Goal: Task Accomplishment & Management: Complete application form

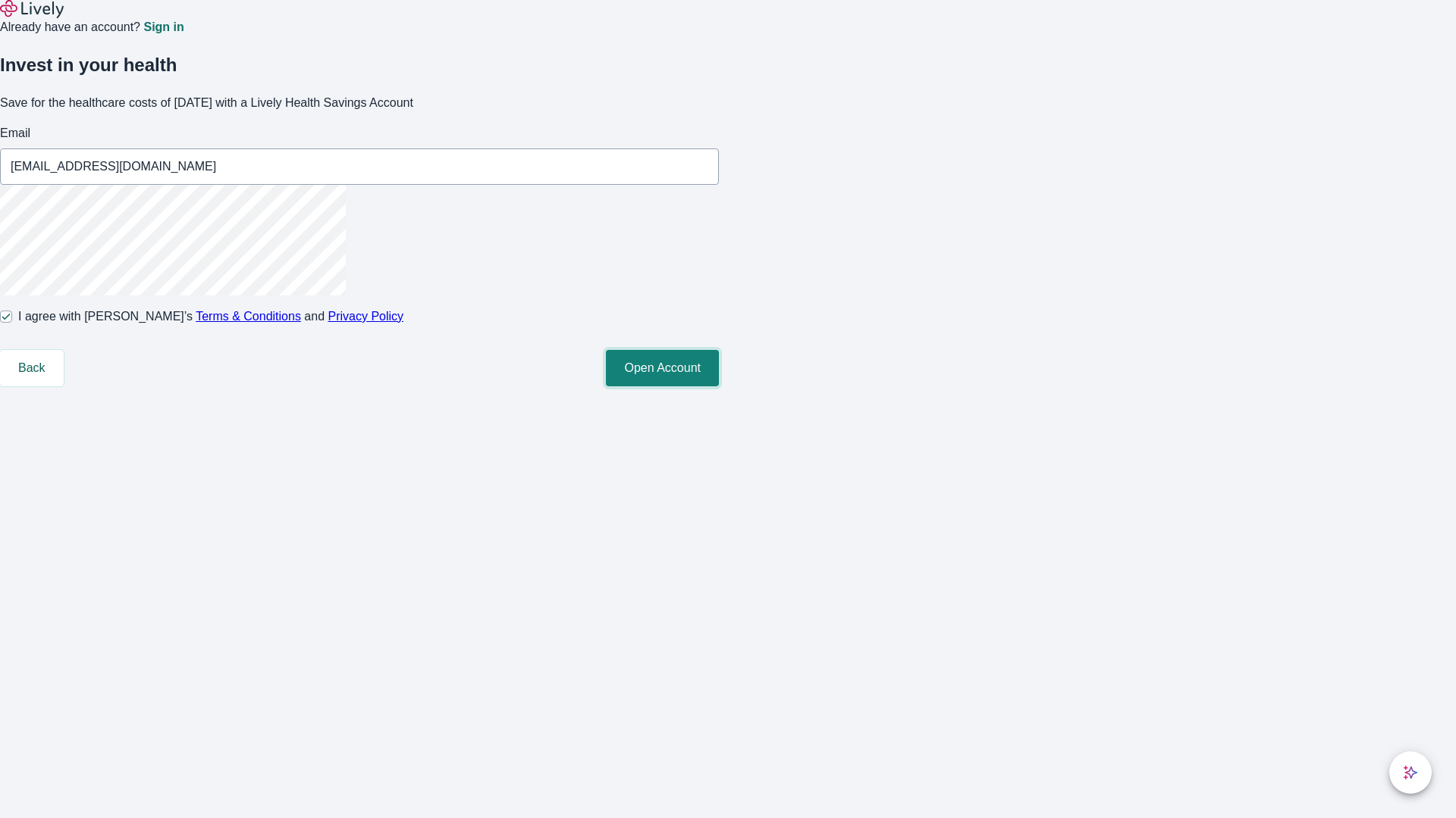
click at [719, 386] on button "Open Account" at bounding box center [662, 367] width 113 height 36
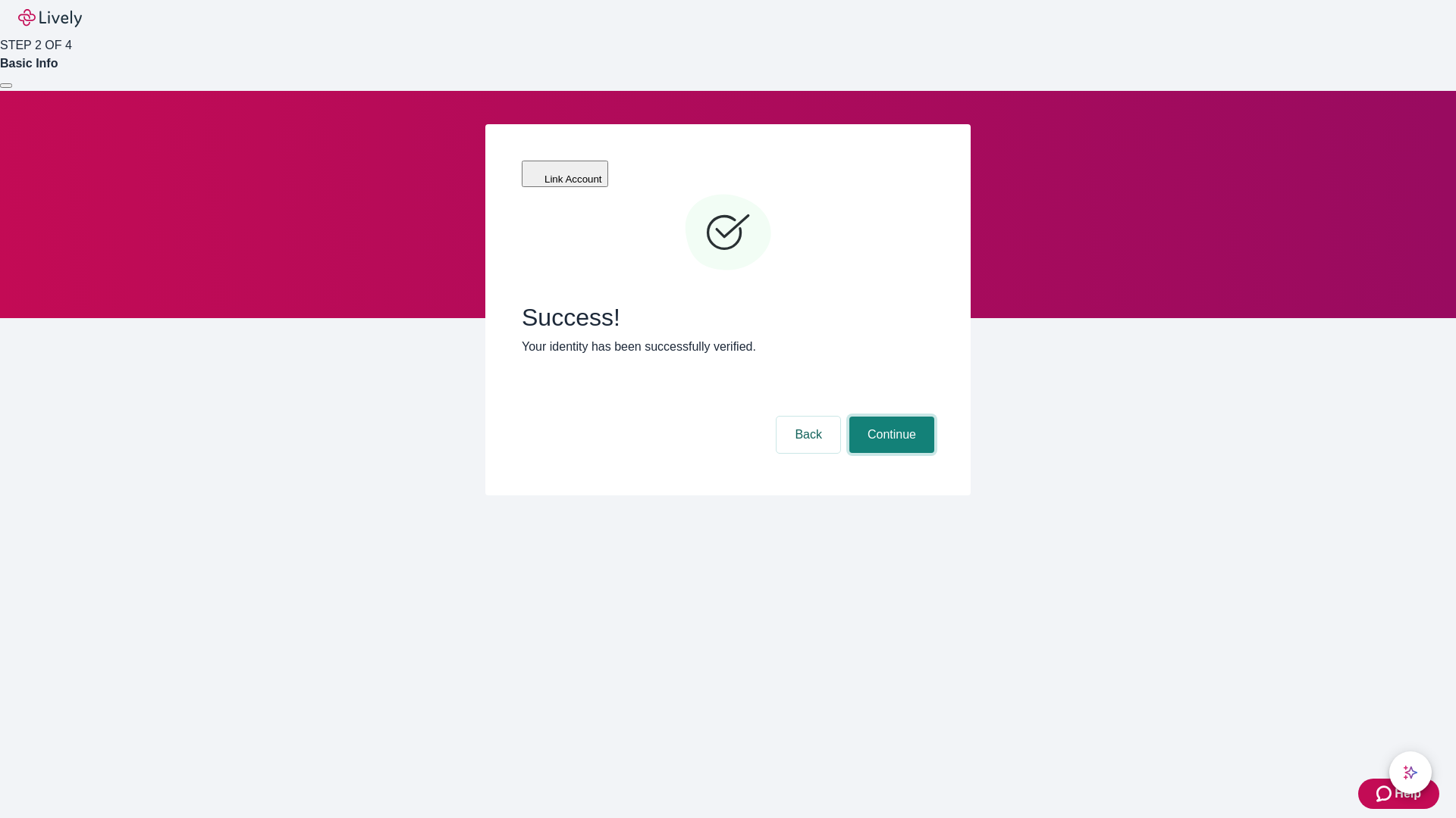
click at [889, 416] on button "Continue" at bounding box center [891, 434] width 85 height 36
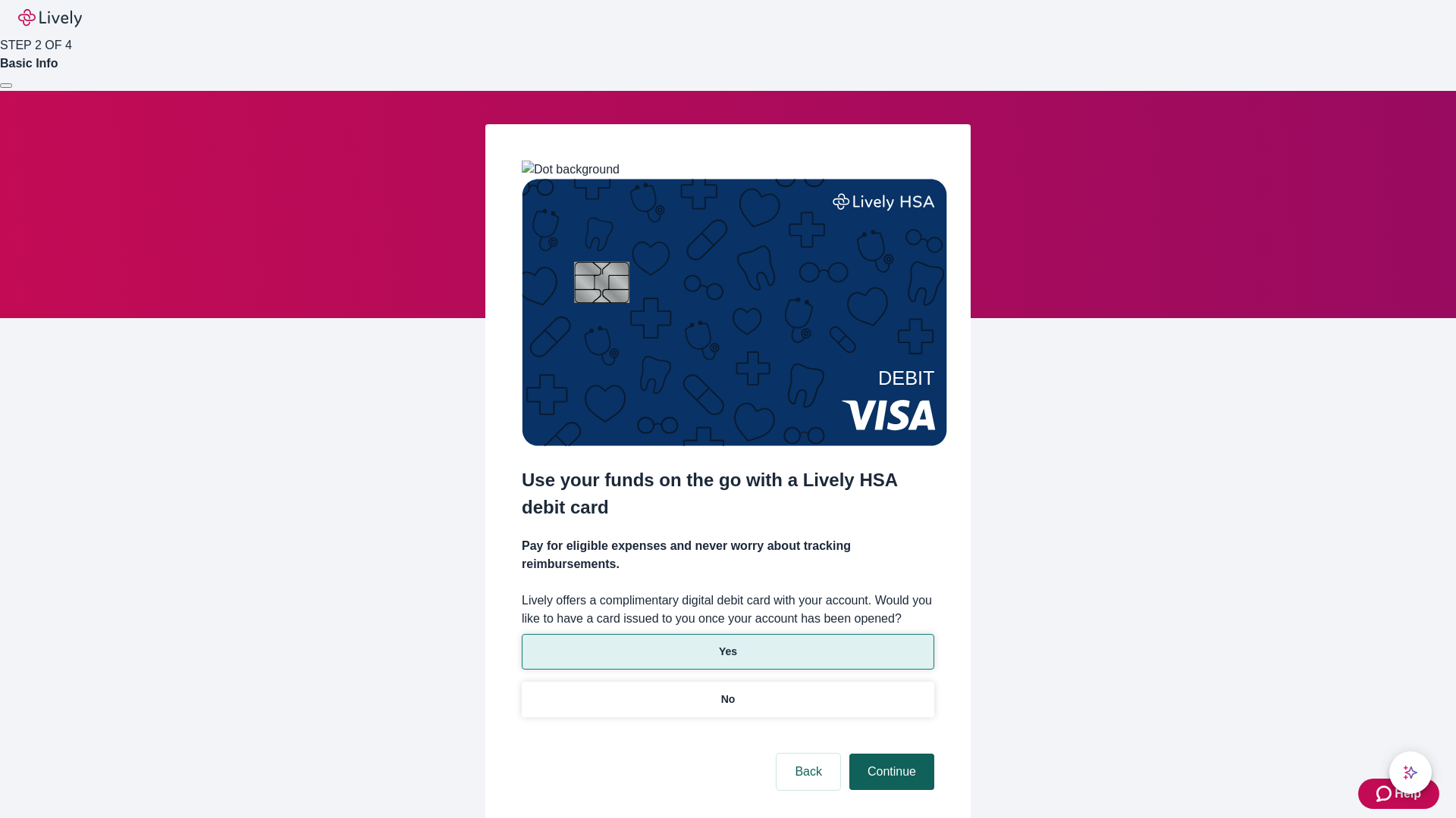
click at [728, 692] on p "No" at bounding box center [728, 700] width 15 height 16
click at [889, 753] on button "Continue" at bounding box center [891, 771] width 85 height 36
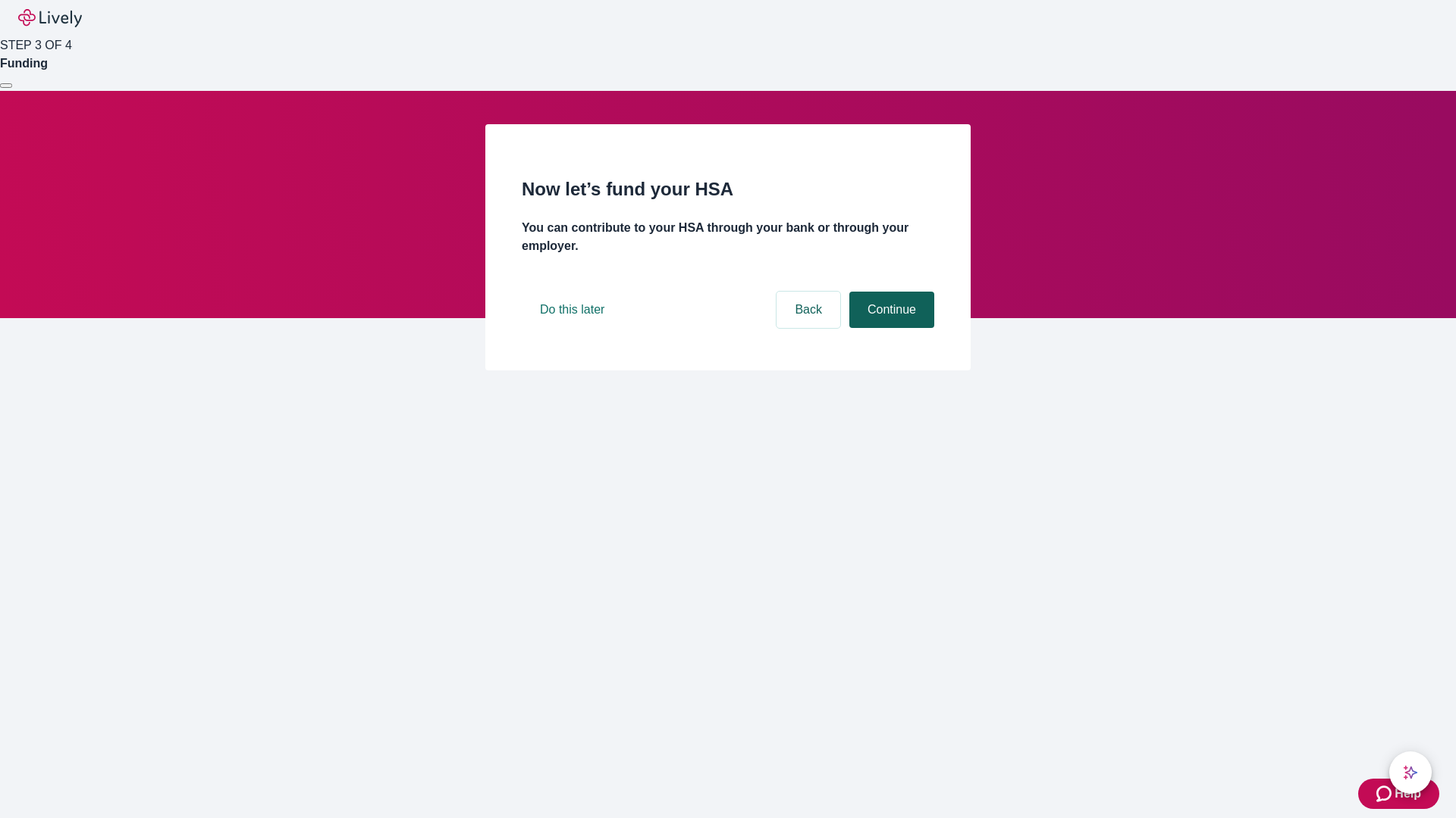
click at [889, 328] on button "Continue" at bounding box center [891, 309] width 85 height 36
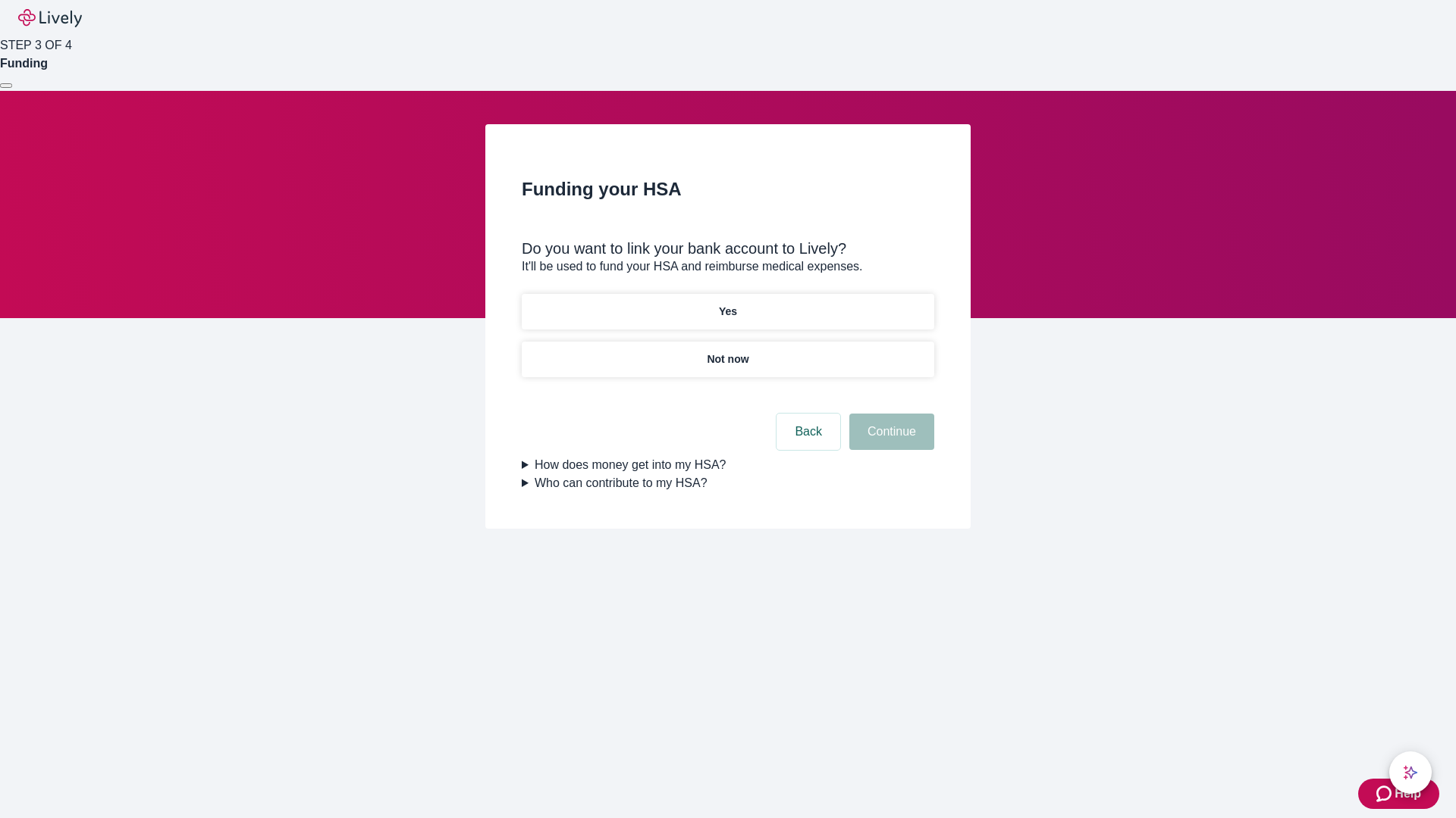
click at [728, 304] on p "Yes" at bounding box center [728, 312] width 19 height 16
click at [889, 413] on button "Continue" at bounding box center [891, 431] width 85 height 36
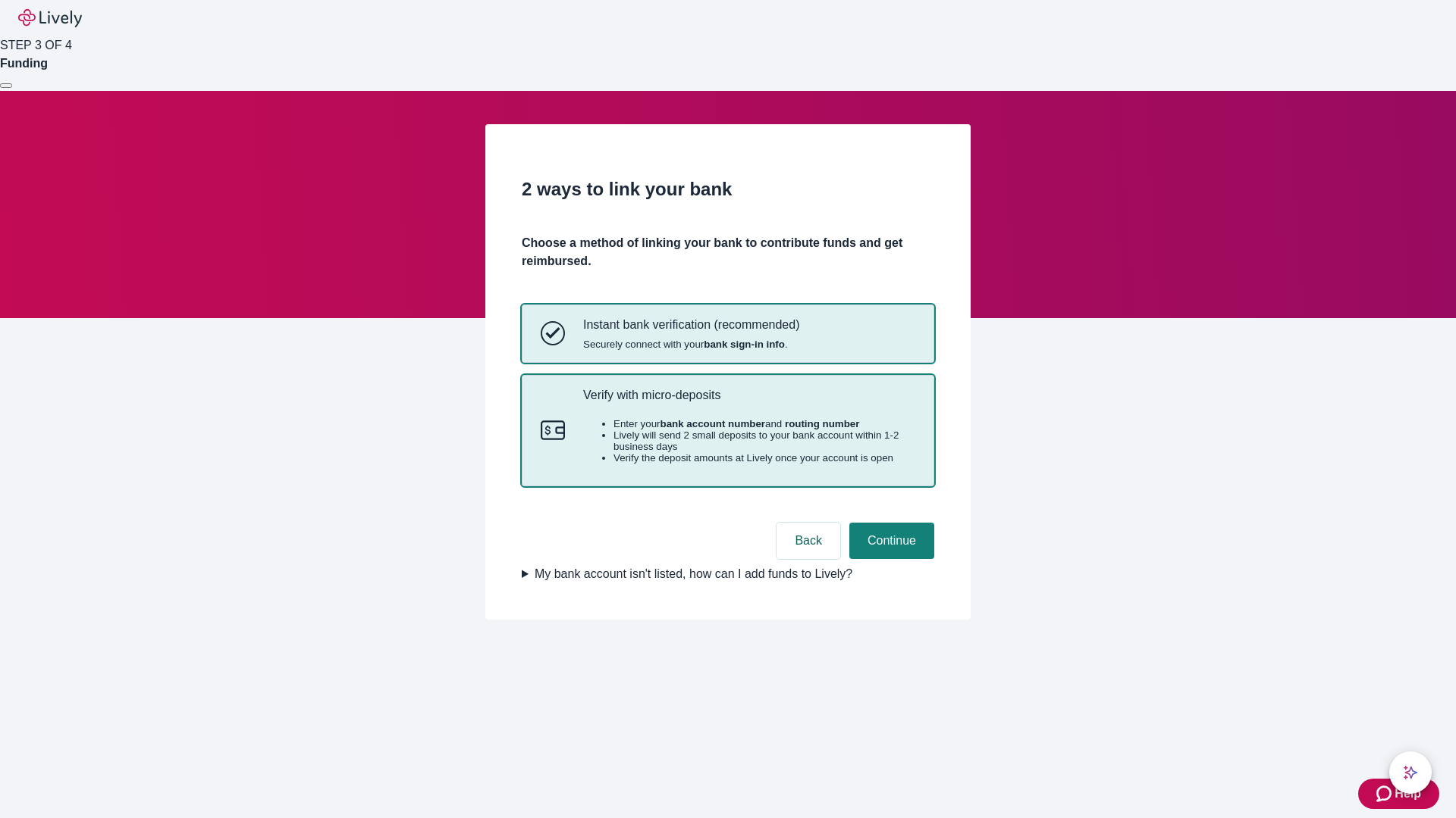
click at [748, 403] on p "Verify with micro-deposits" at bounding box center [749, 395] width 332 height 15
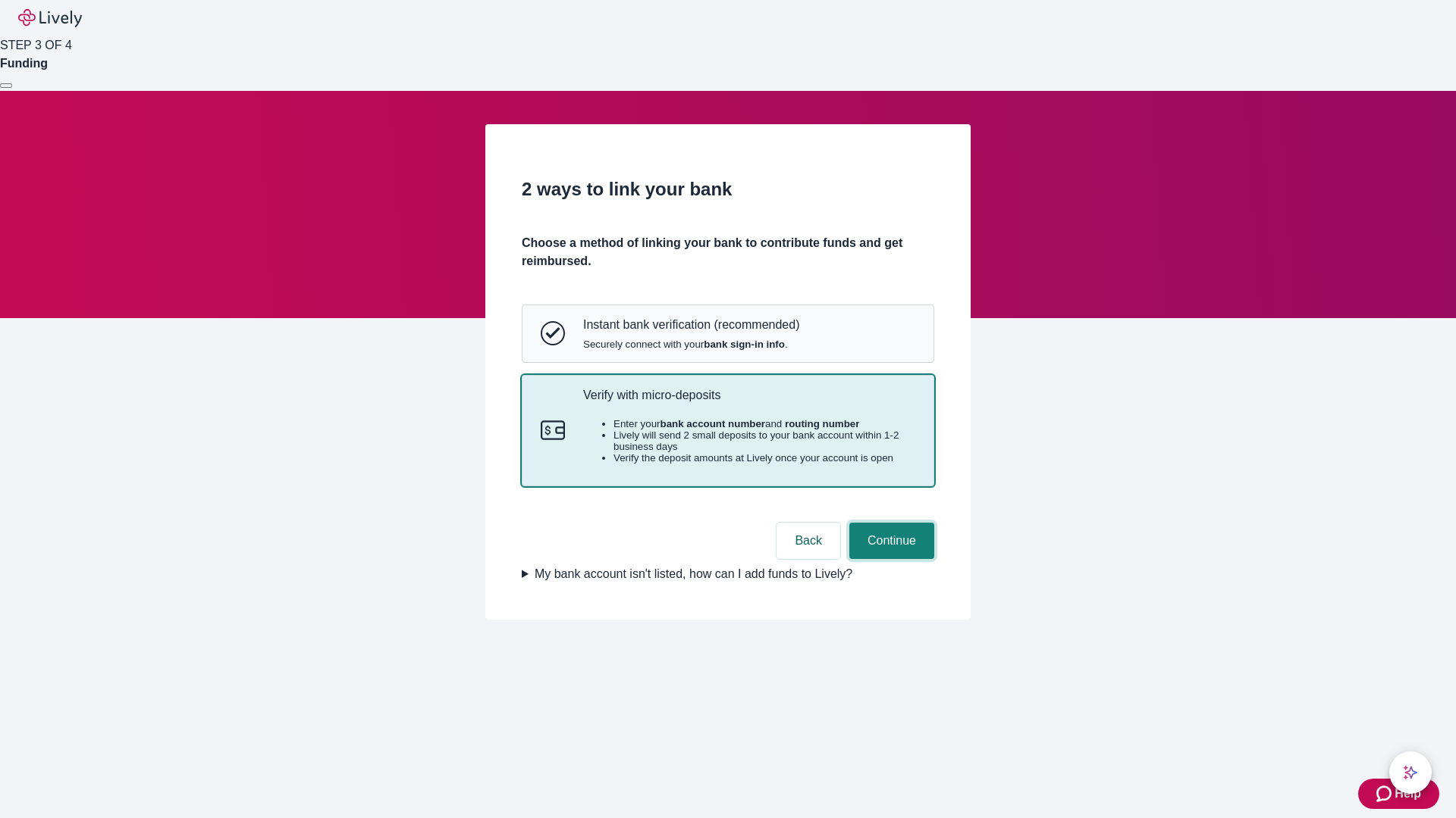
click at [889, 559] on button "Continue" at bounding box center [891, 540] width 85 height 36
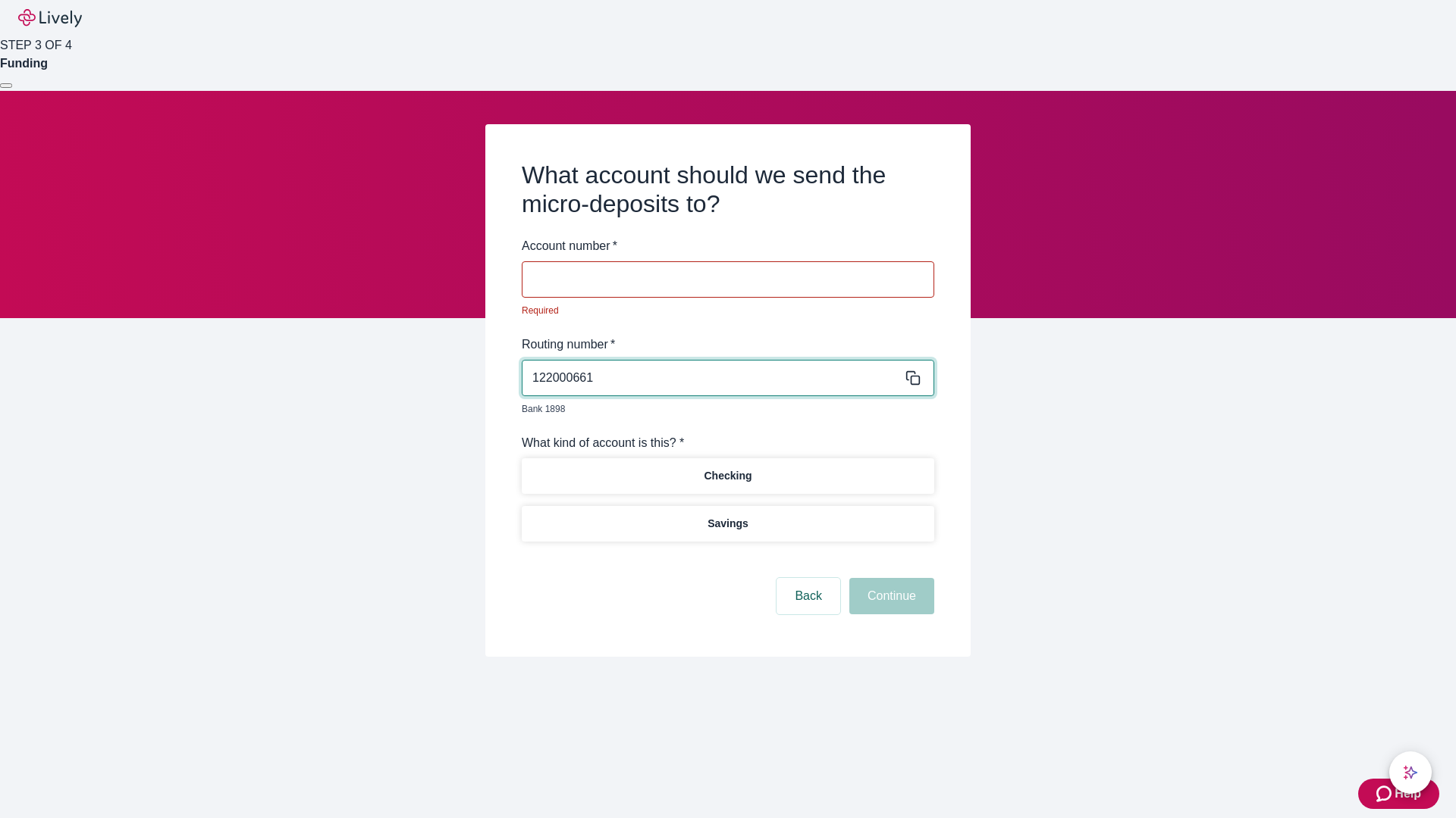
type input "122000661"
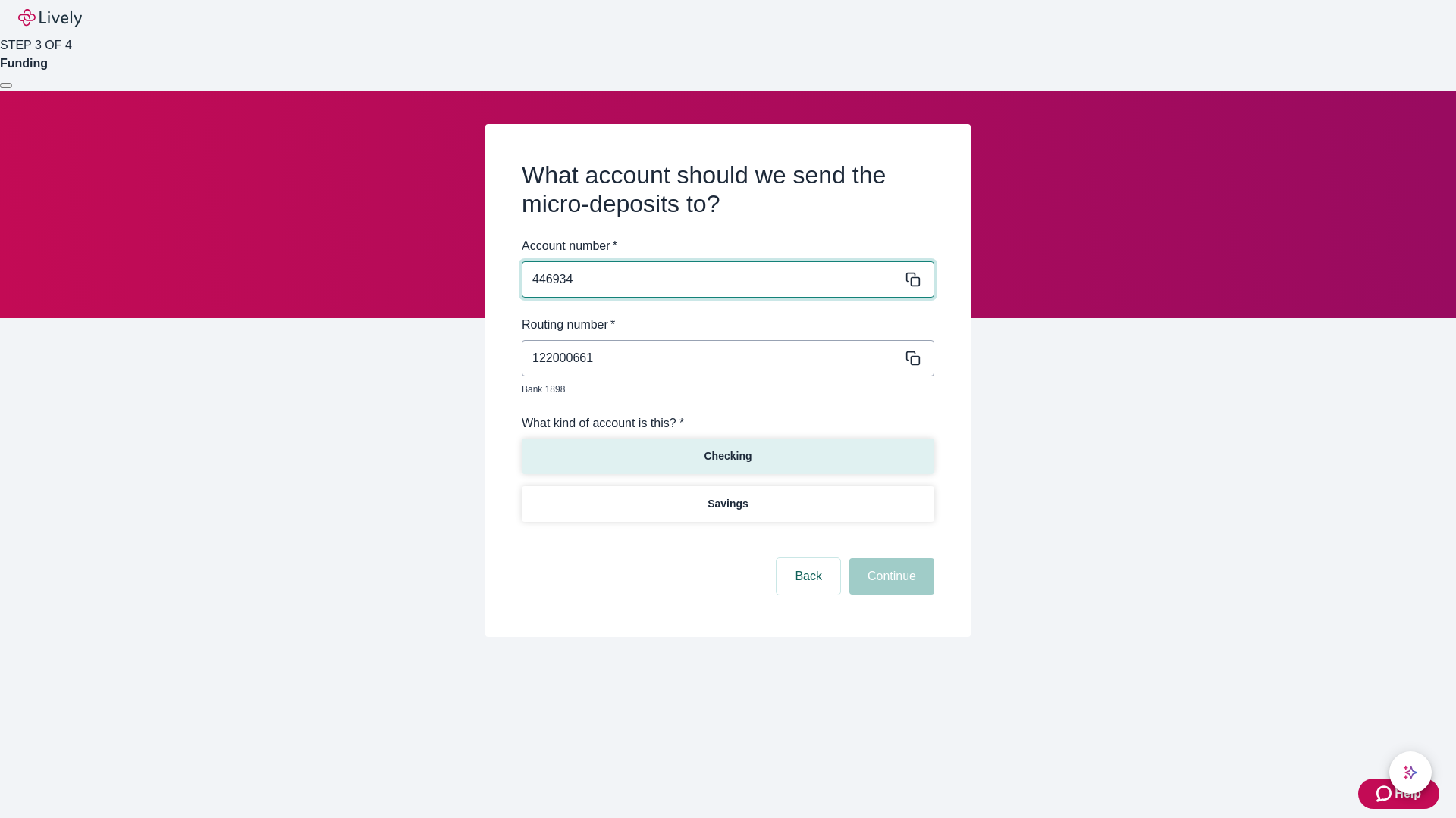
type input "446934"
click at [728, 449] on p "Checking" at bounding box center [727, 456] width 48 height 16
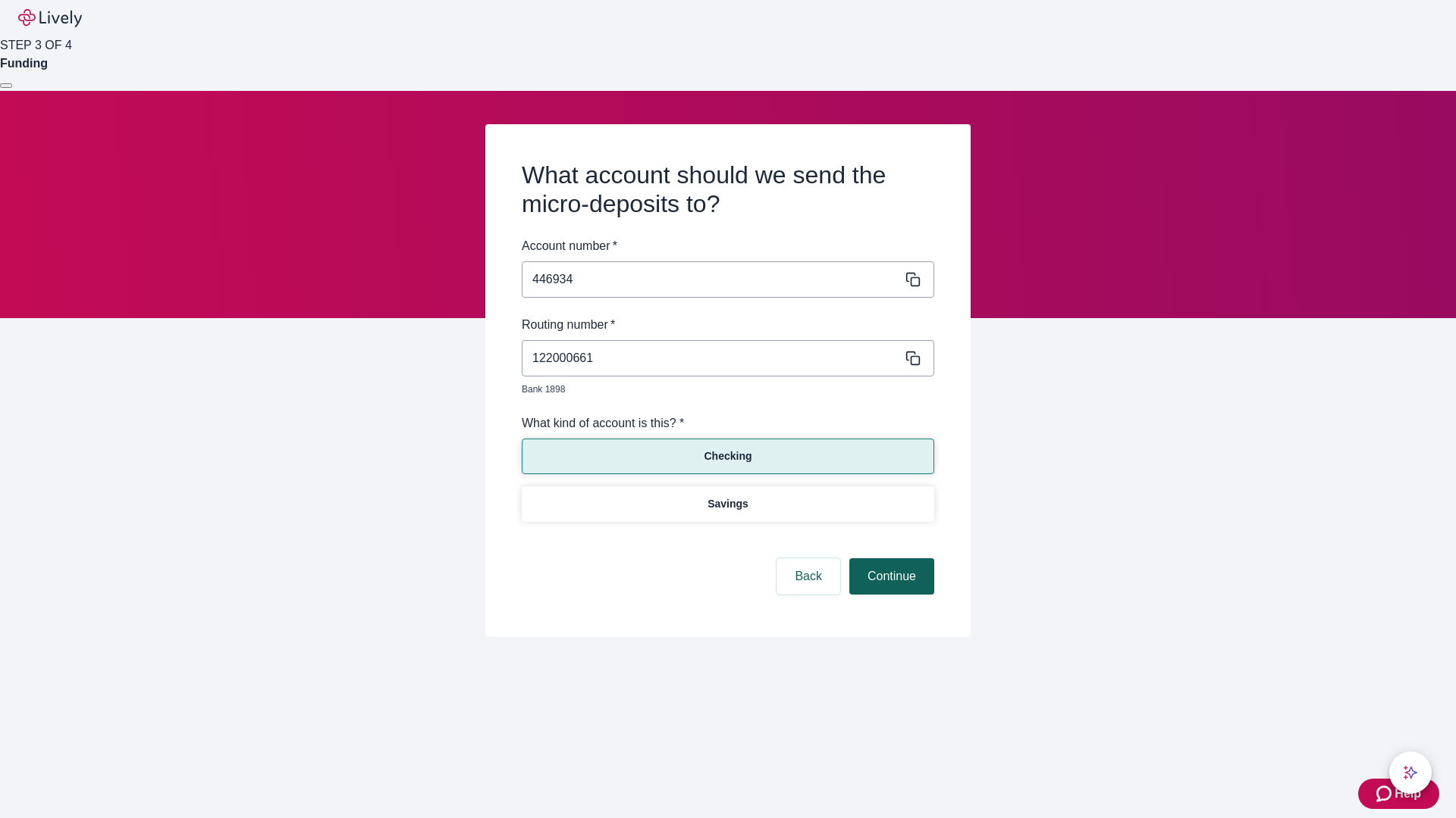
click at [889, 559] on button "Continue" at bounding box center [891, 576] width 85 height 36
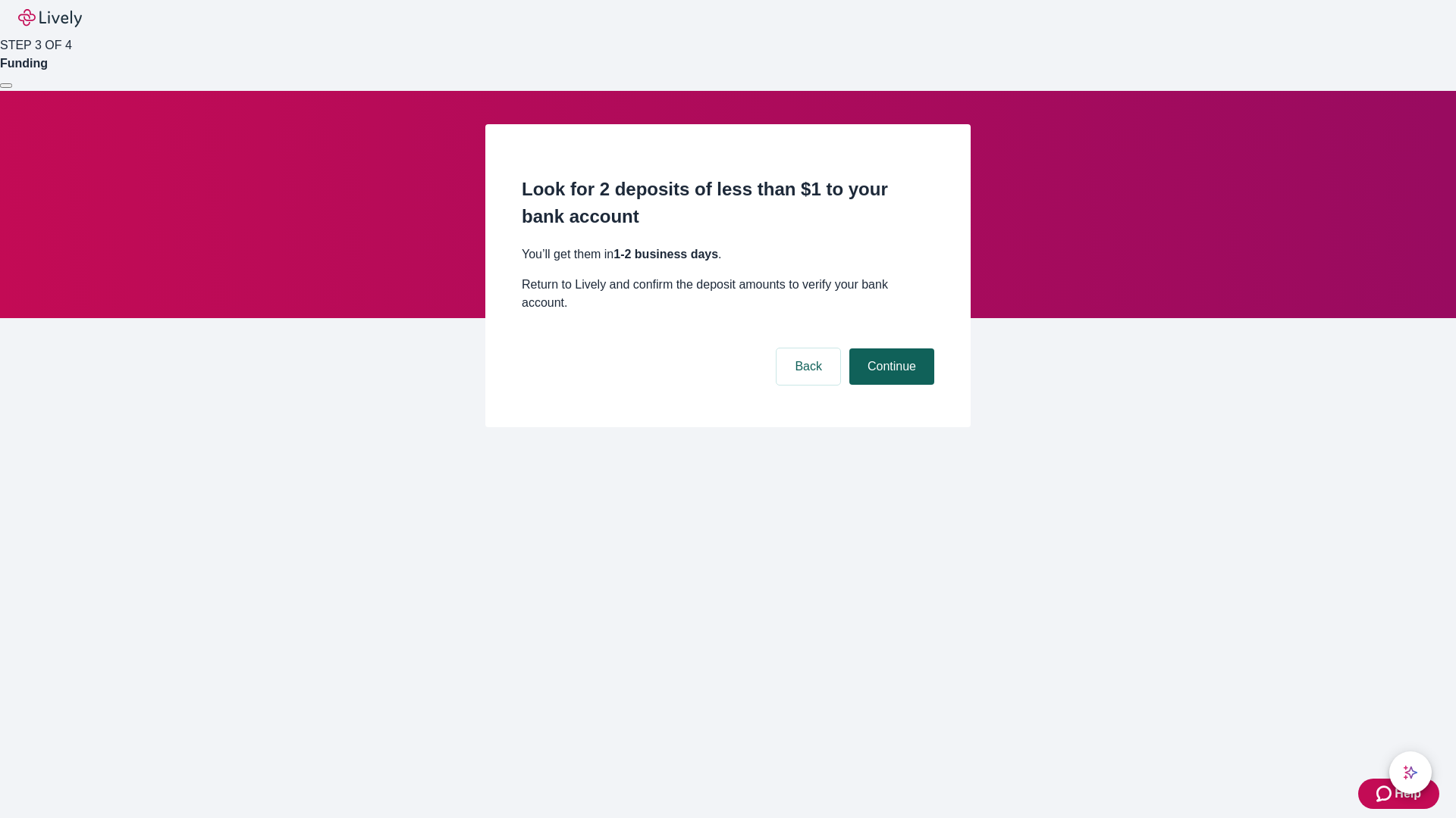
click at [889, 349] on button "Continue" at bounding box center [891, 366] width 85 height 36
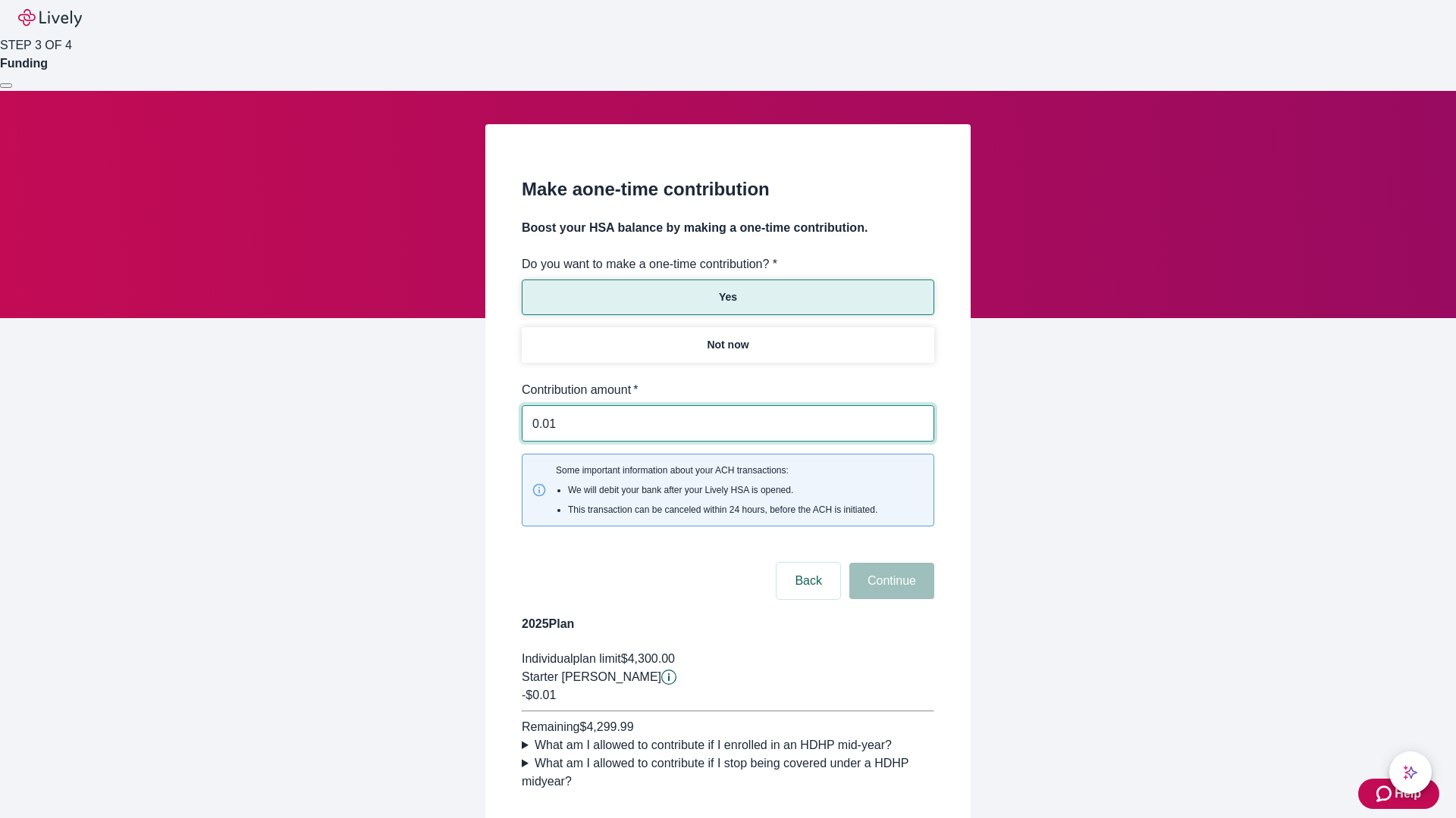
type input "0.01"
click at [889, 563] on button "Continue" at bounding box center [891, 581] width 85 height 36
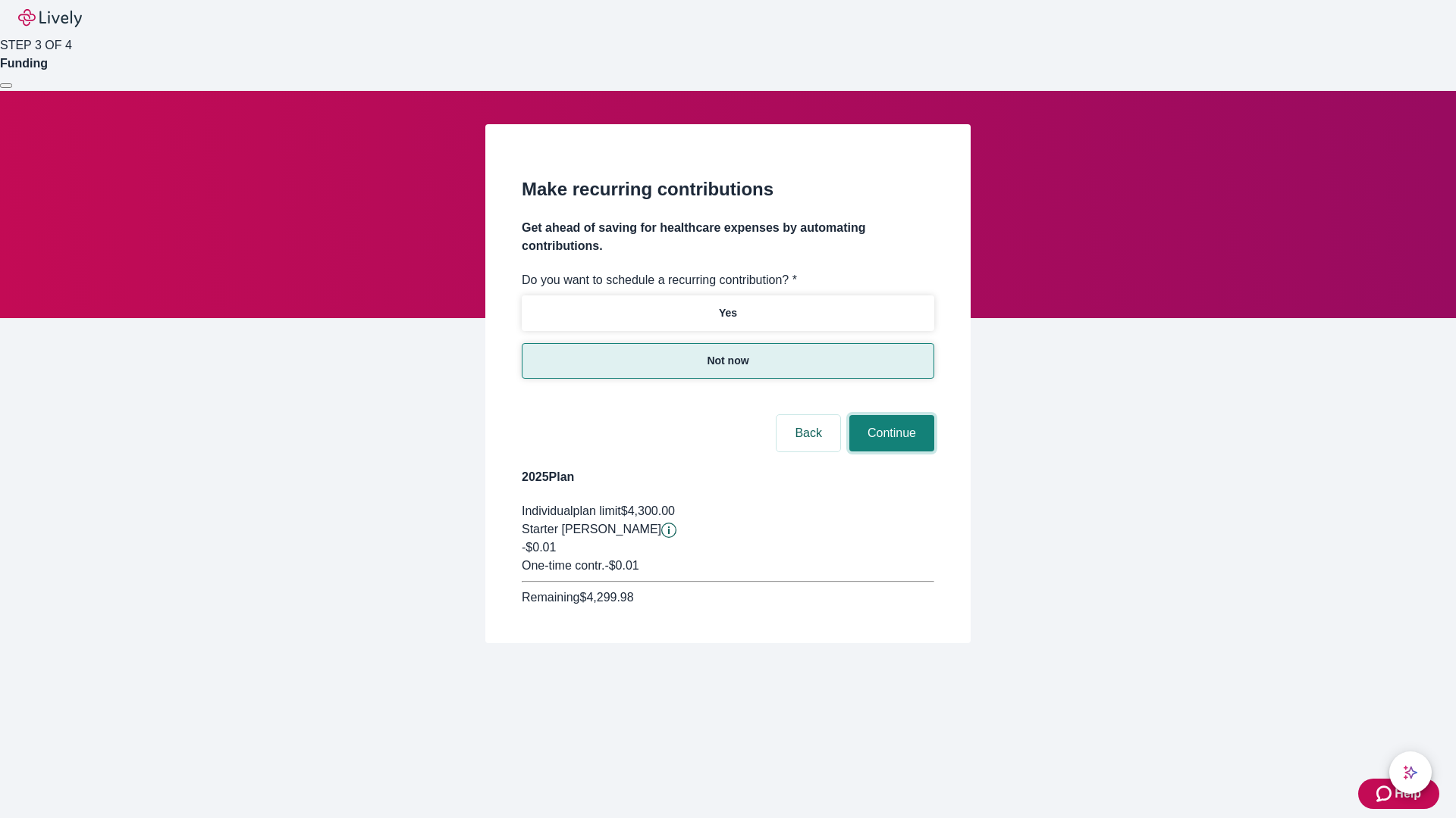
click at [889, 415] on button "Continue" at bounding box center [891, 433] width 85 height 36
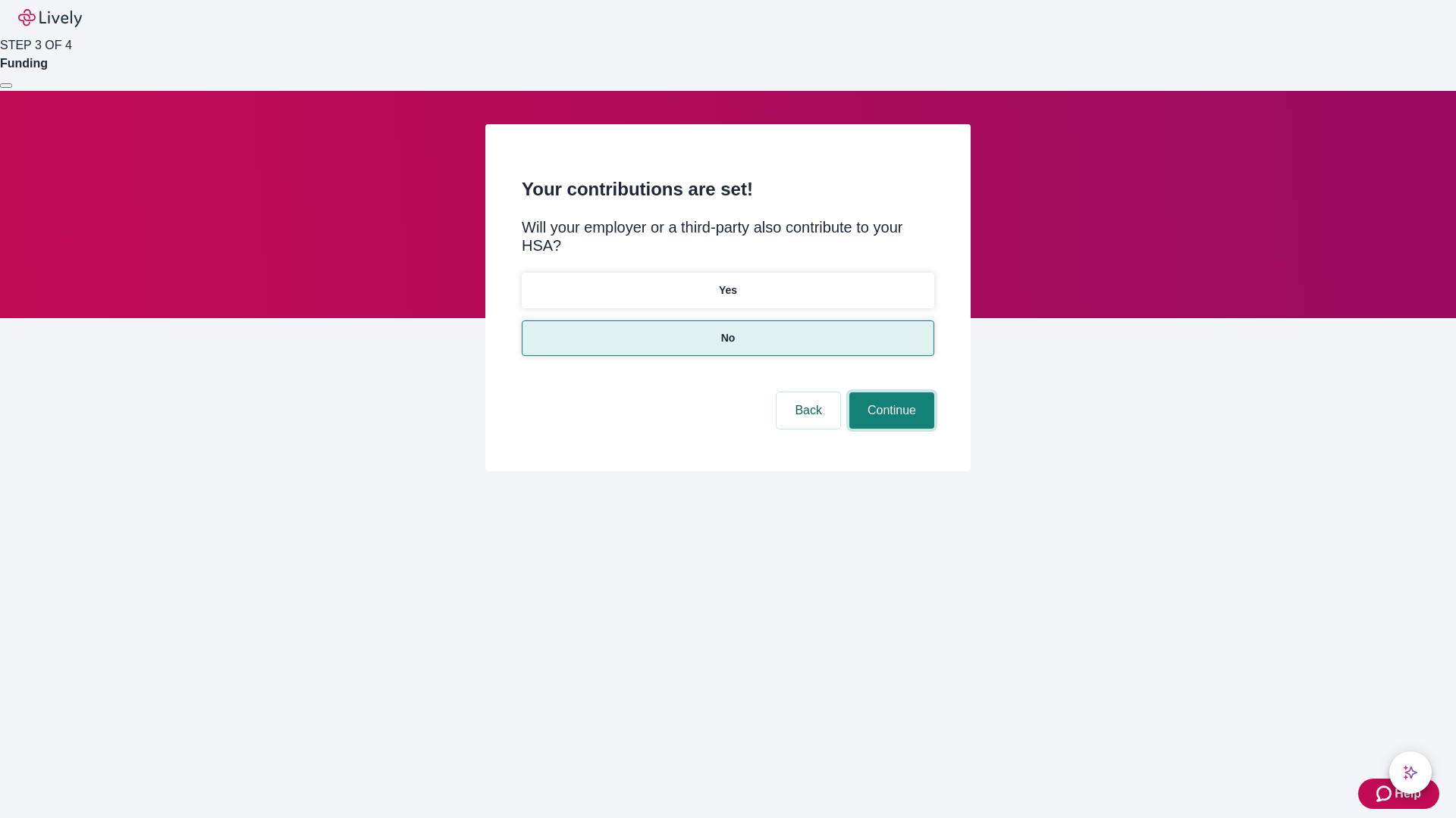
click at [889, 393] on button "Continue" at bounding box center [891, 410] width 85 height 36
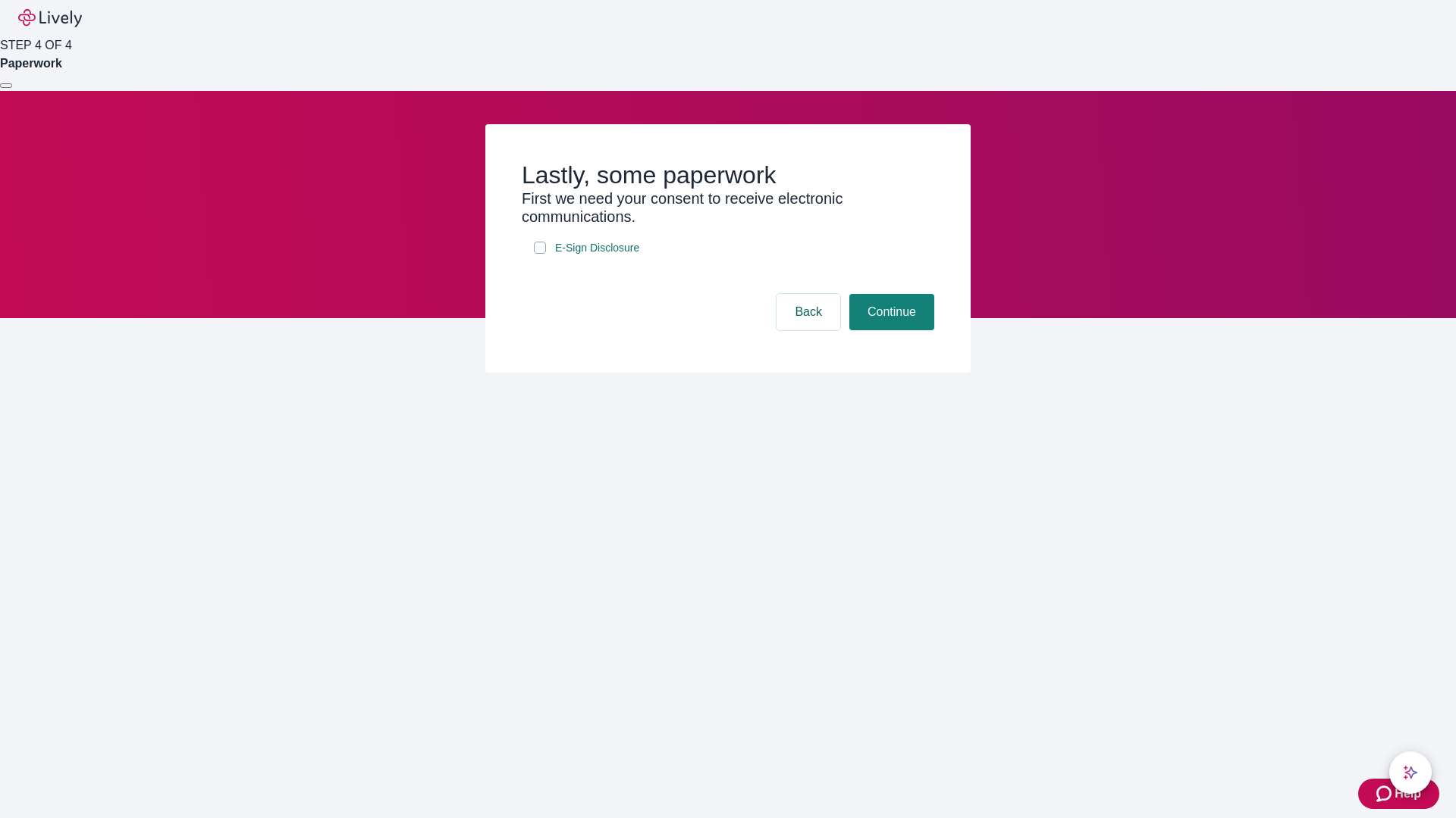
click at [540, 254] on input "E-Sign Disclosure" at bounding box center [540, 247] width 12 height 12
checkbox input "true"
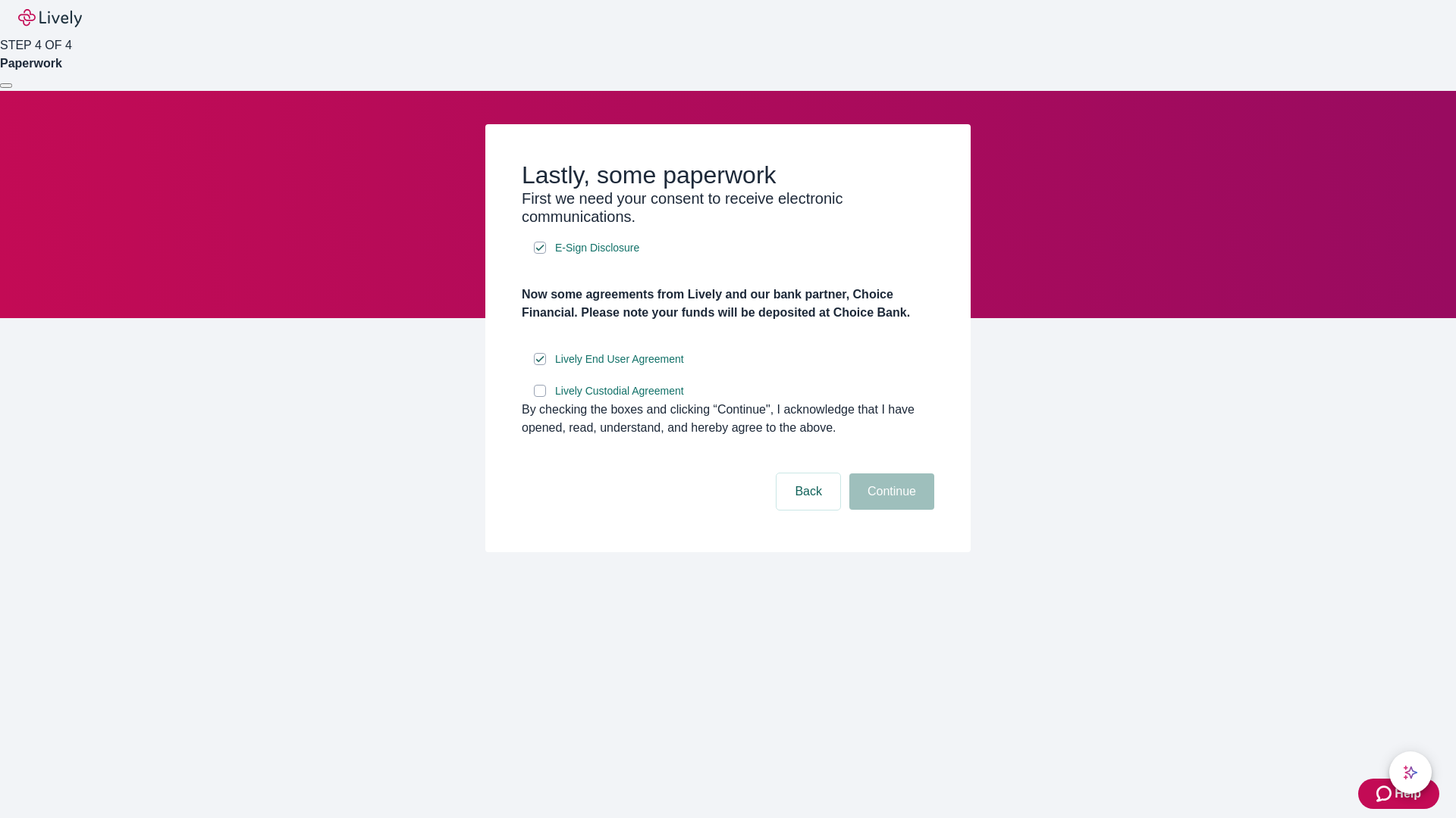
click at [540, 397] on input "Lively Custodial Agreement" at bounding box center [540, 391] width 12 height 12
checkbox input "true"
click at [889, 510] on button "Continue" at bounding box center [891, 492] width 85 height 36
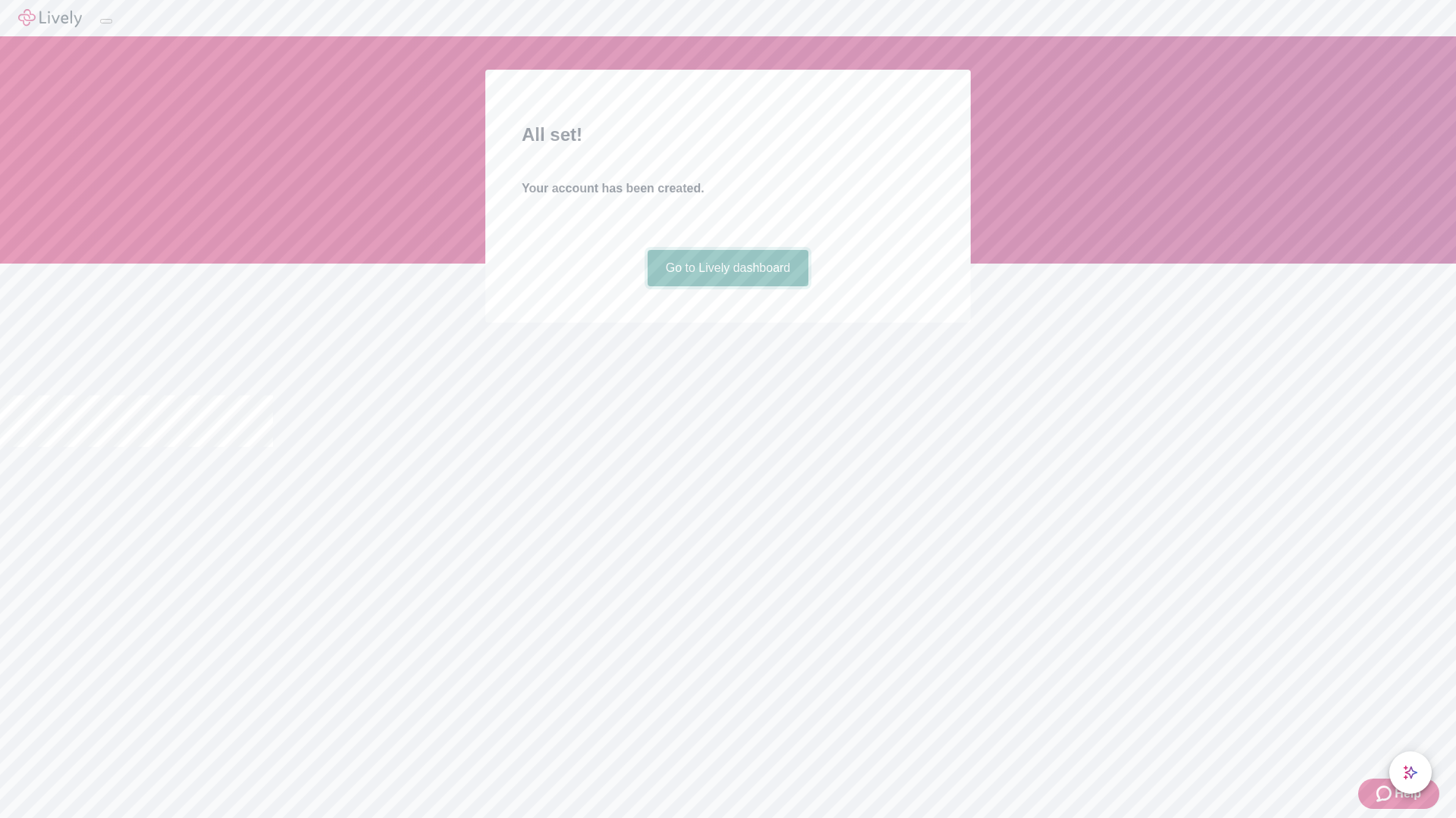
click at [728, 286] on link "Go to Lively dashboard" at bounding box center [728, 268] width 161 height 36
